Goal: Navigation & Orientation: Find specific page/section

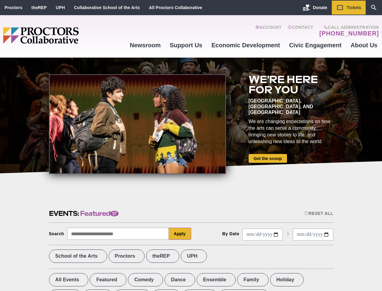
click at [191, 145] on div at bounding box center [137, 124] width 177 height 100
click at [319, 213] on div "Reset All" at bounding box center [319, 213] width 29 height 5
click at [180, 233] on button "Apply" at bounding box center [180, 233] width 22 height 12
